Goal: Information Seeking & Learning: Learn about a topic

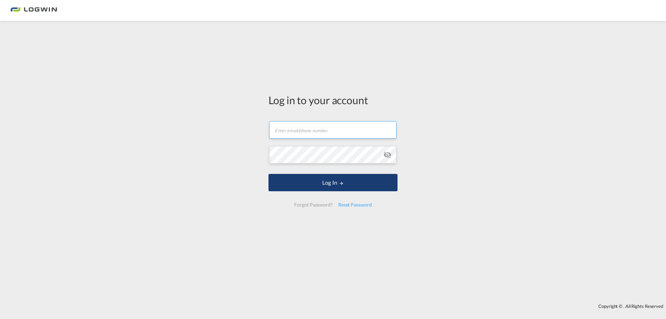
type input "[PERSON_NAME][EMAIL_ADDRESS][DOMAIN_NAME]"
click at [329, 182] on button "Log In" at bounding box center [333, 182] width 129 height 17
